Goal: Obtain resource: Download file/media

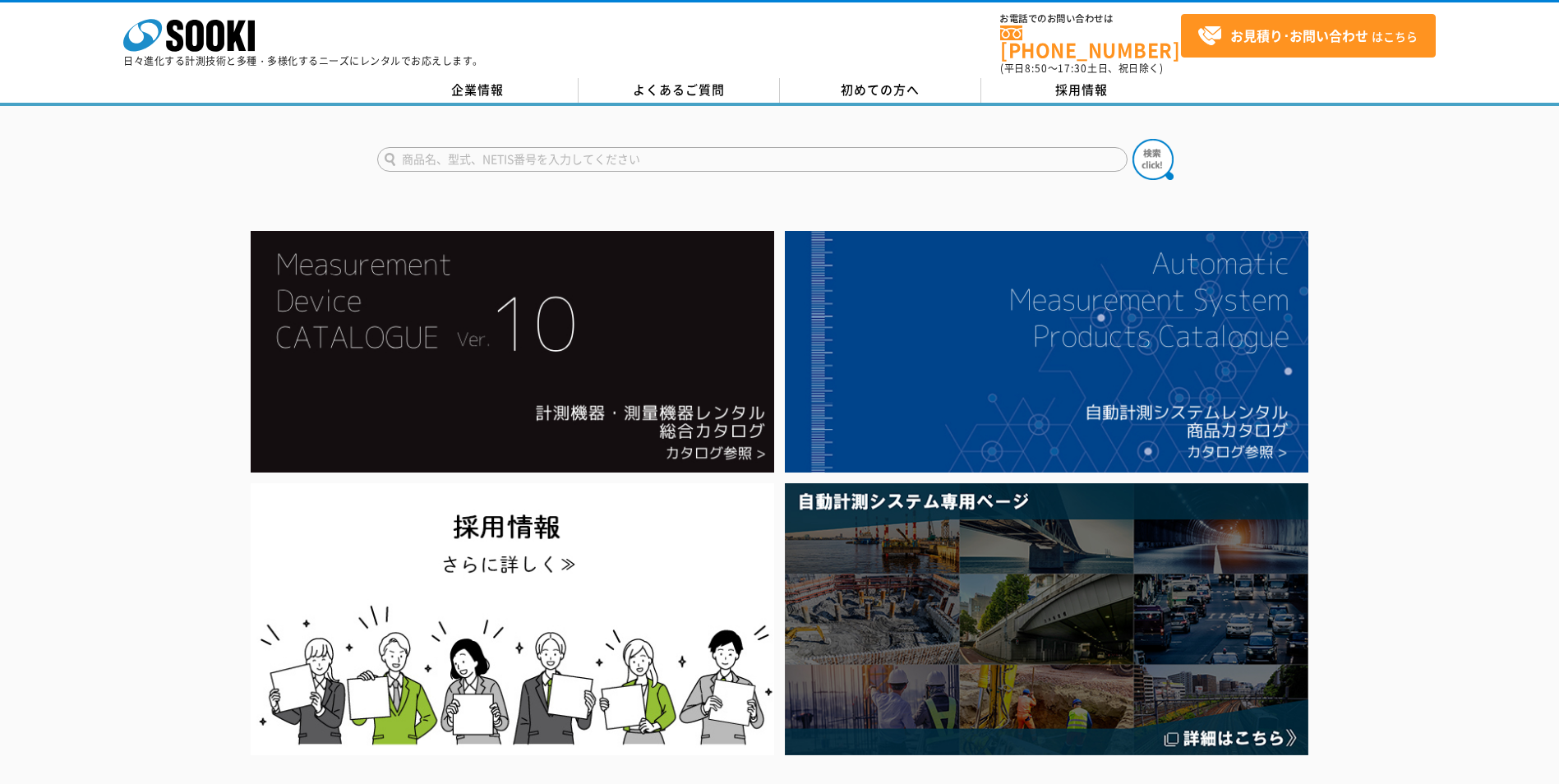
click at [528, 156] on input "text" at bounding box center [752, 159] width 750 height 25
type input "おくだけ"
click at [1133, 139] on button at bounding box center [1153, 159] width 41 height 41
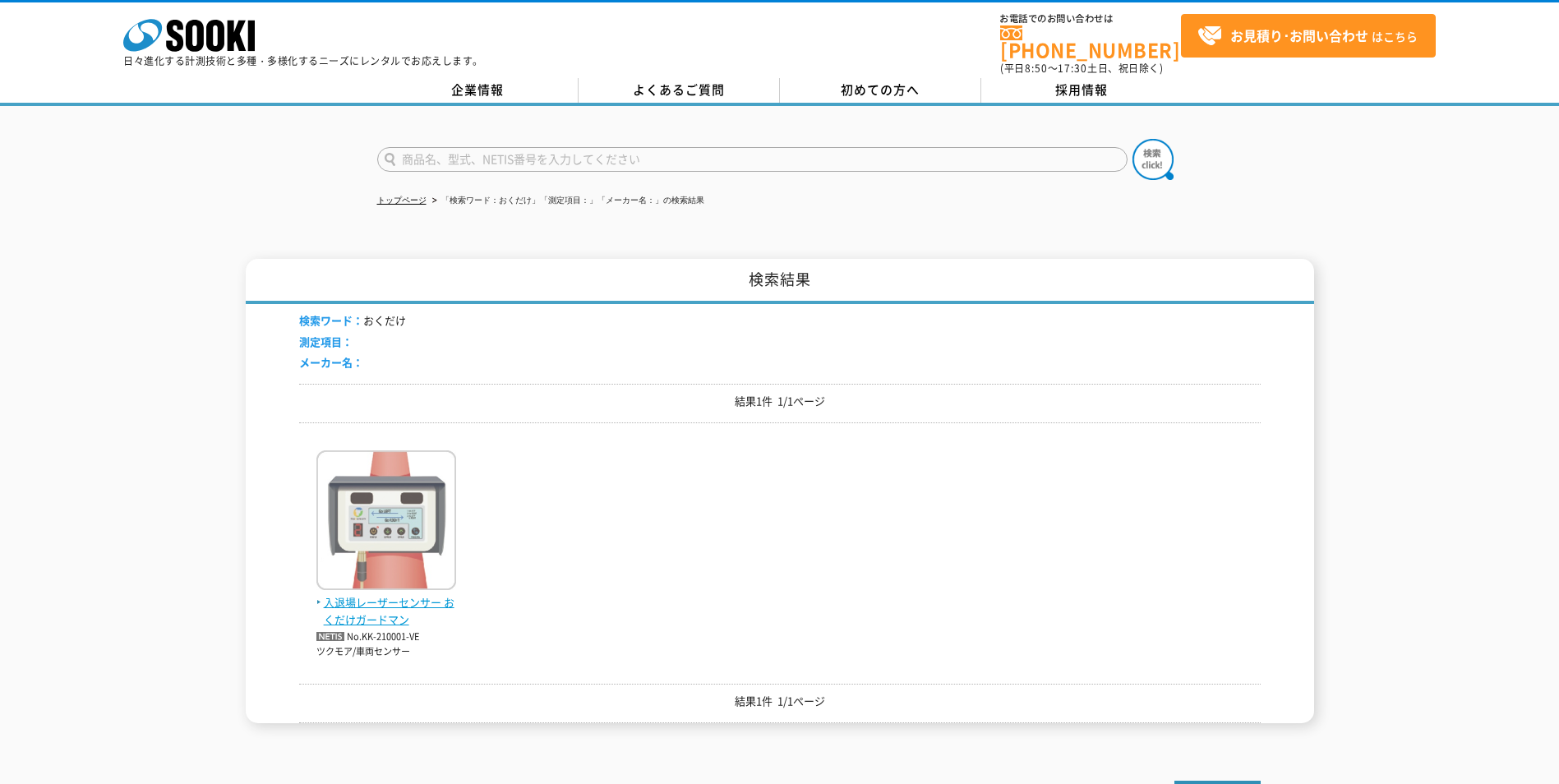
click at [365, 522] on img at bounding box center [386, 522] width 140 height 144
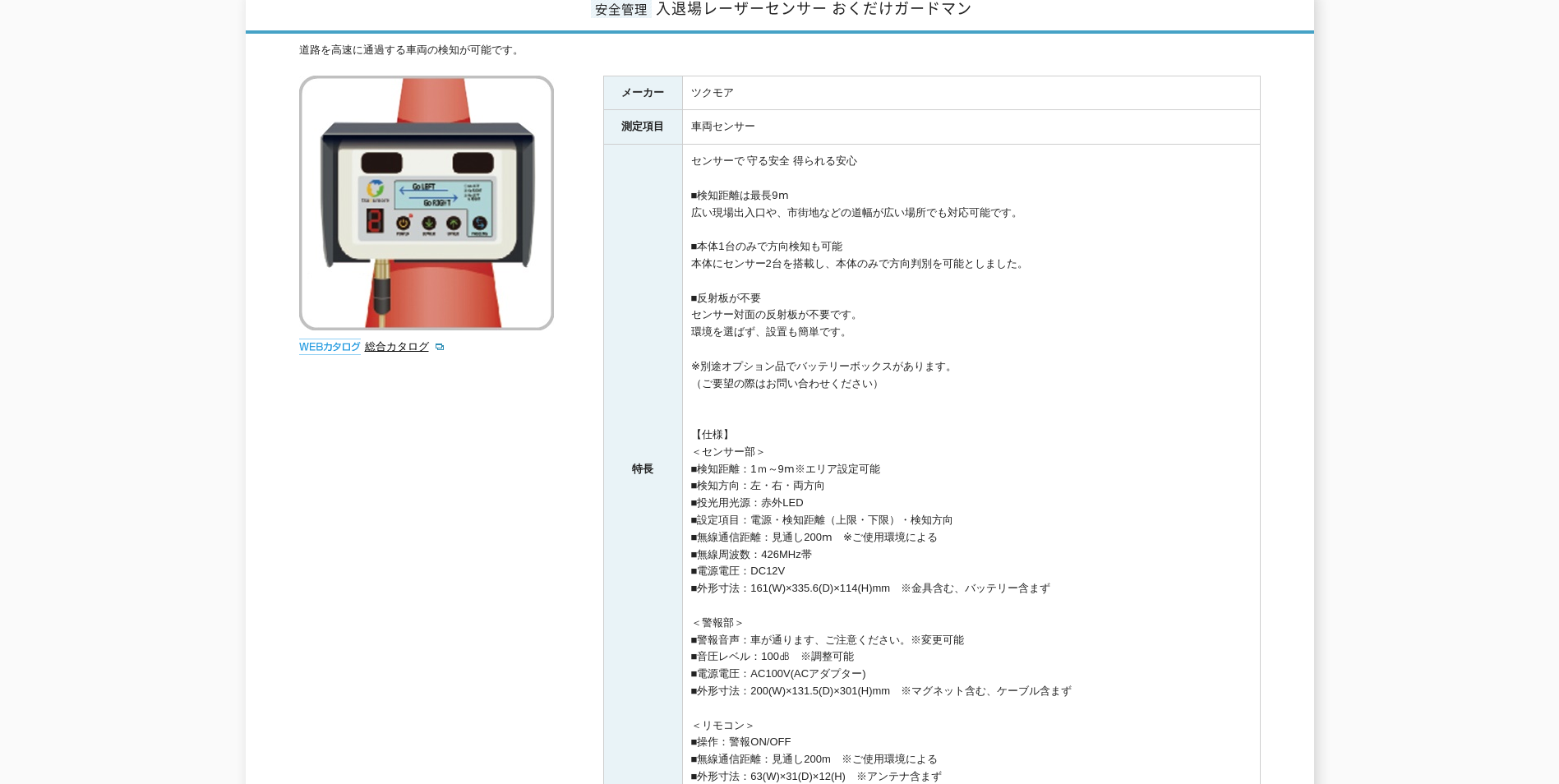
scroll to position [345, 0]
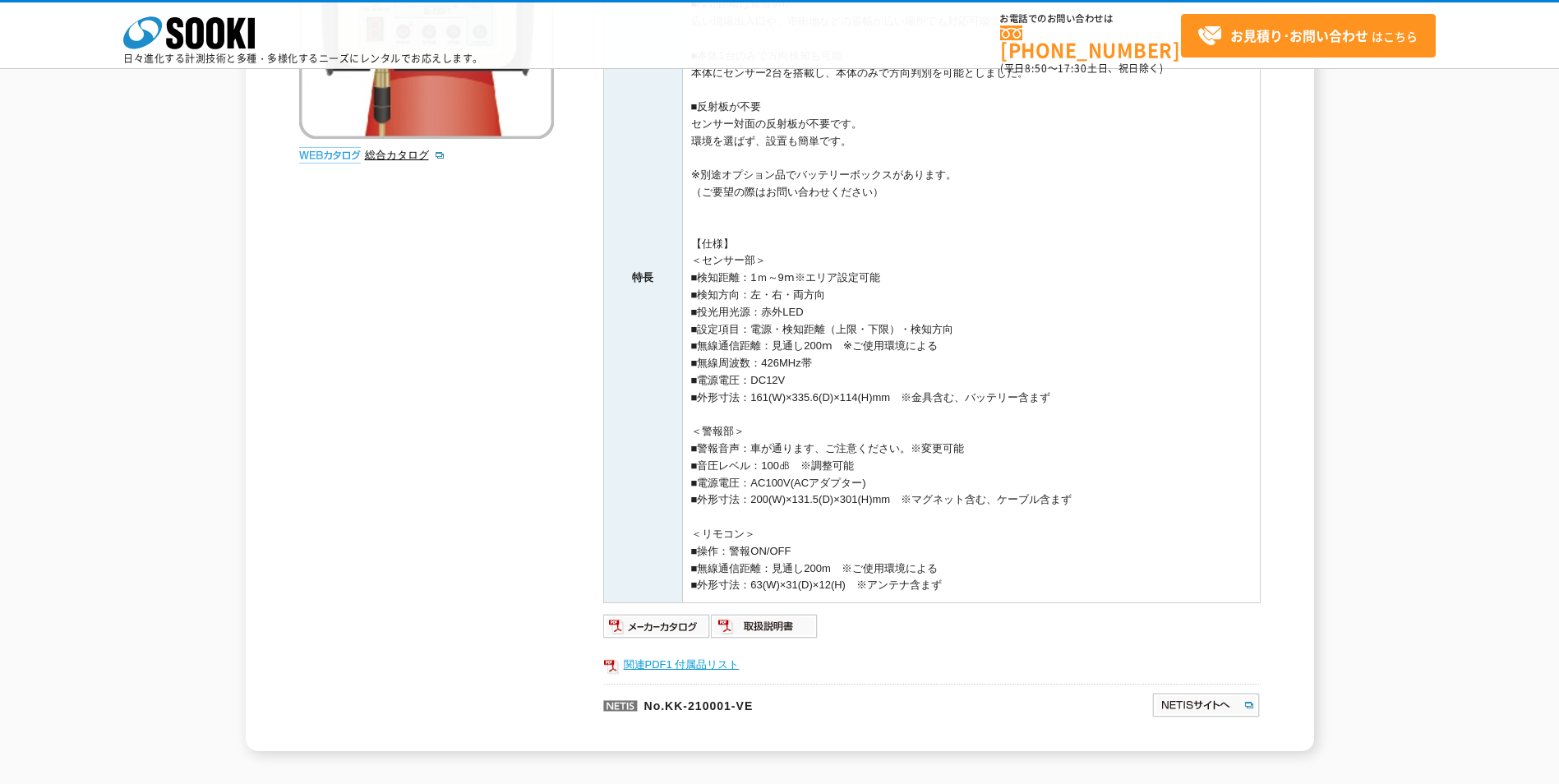
click at [662, 658] on link "関連PDF1 付属品リスト" at bounding box center [933, 664] width 658 height 21
